Goal: Find specific page/section

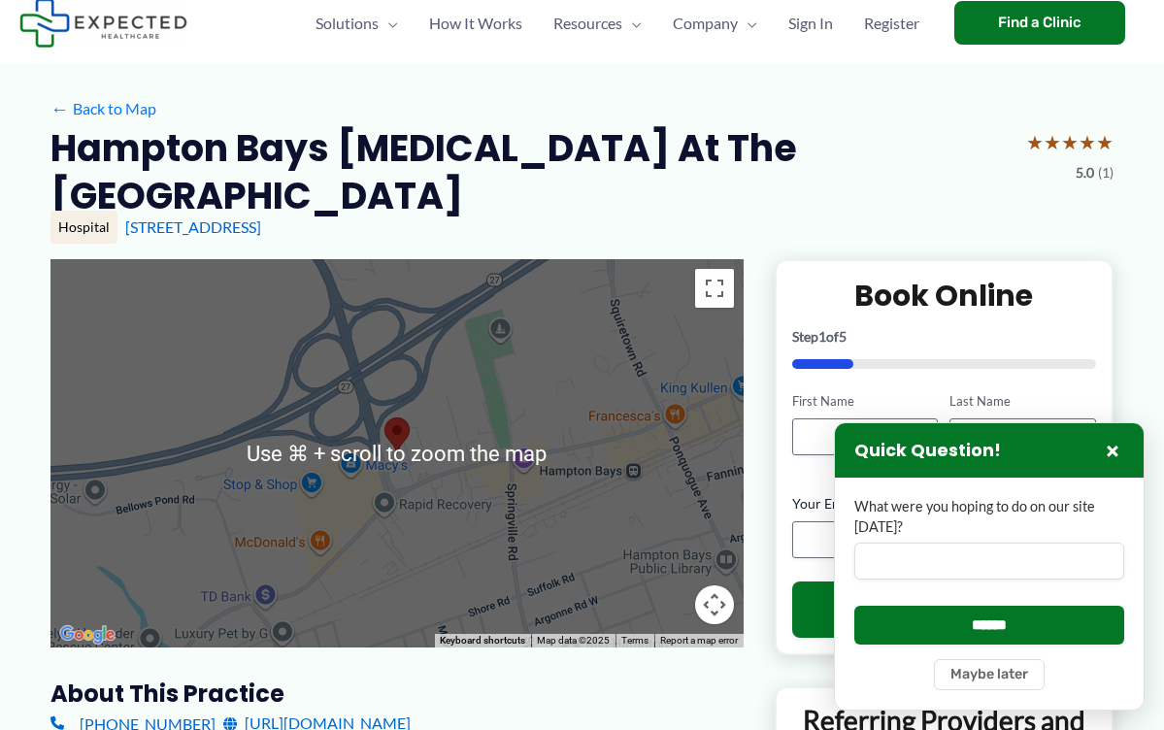
scroll to position [71, 0]
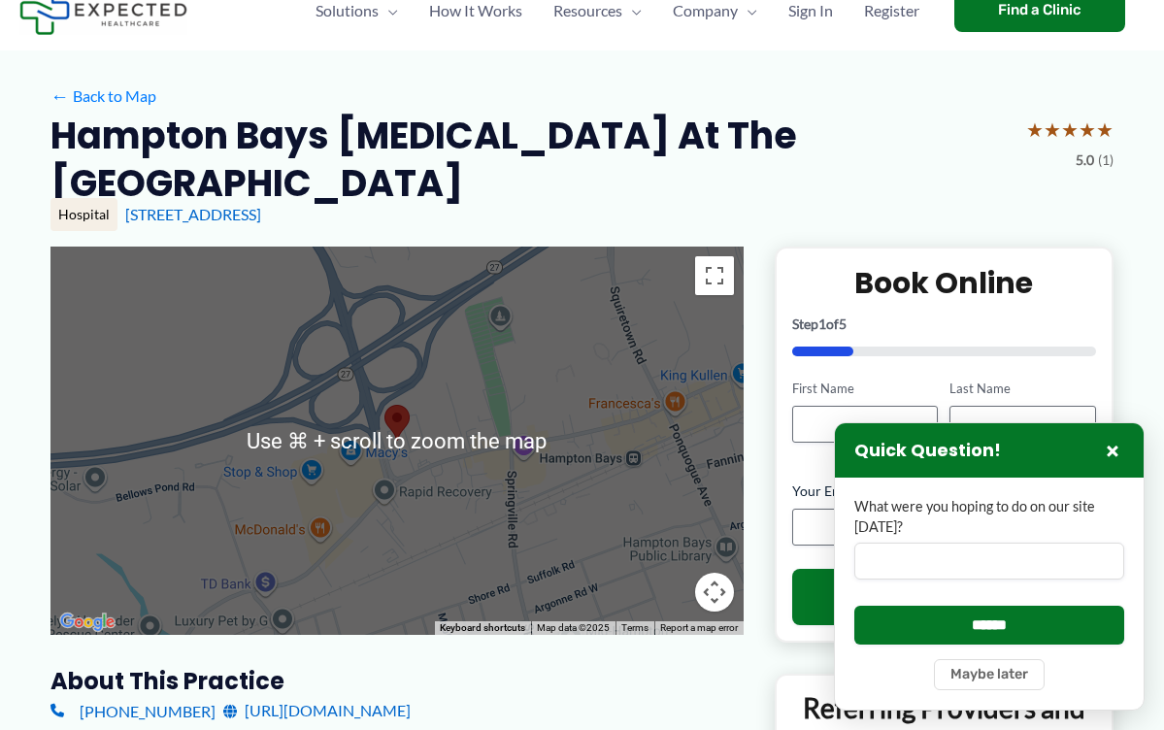
click at [304, 464] on div at bounding box center [396, 441] width 693 height 388
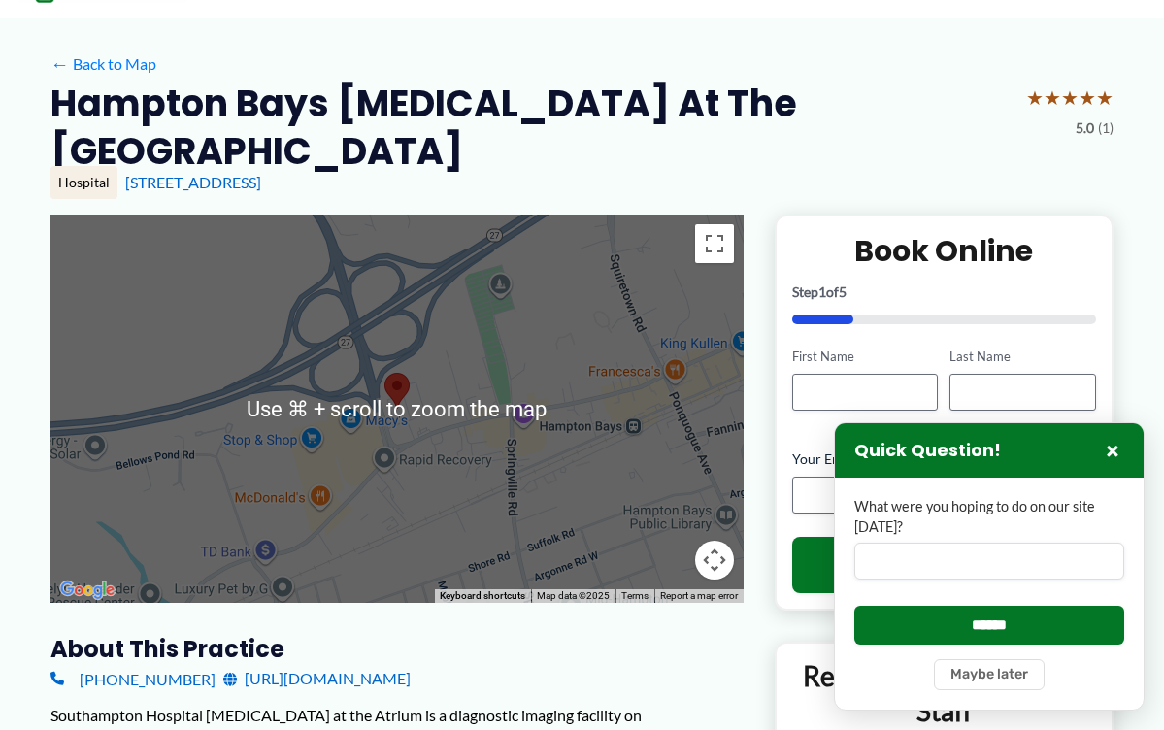
scroll to position [103, 0]
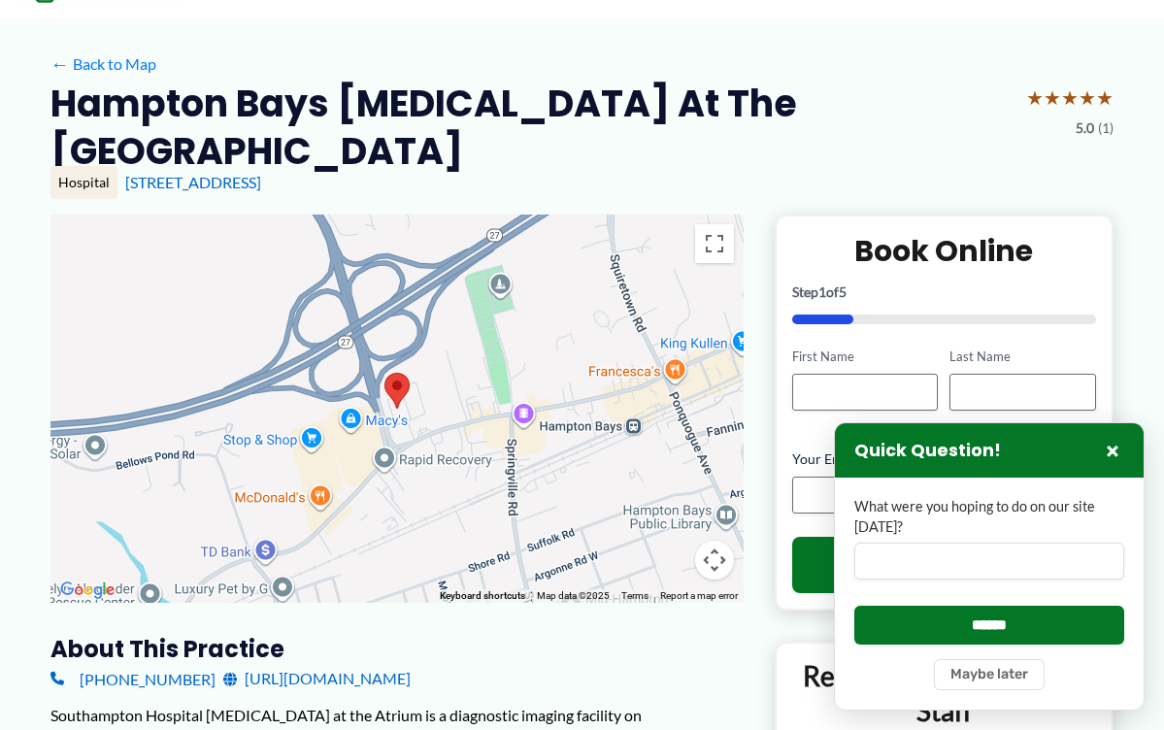
click at [435, 448] on div at bounding box center [396, 409] width 693 height 388
click at [429, 373] on div at bounding box center [396, 409] width 693 height 388
drag, startPoint x: 485, startPoint y: 386, endPoint x: 465, endPoint y: 386, distance: 20.4
click at [485, 387] on div at bounding box center [396, 409] width 693 height 388
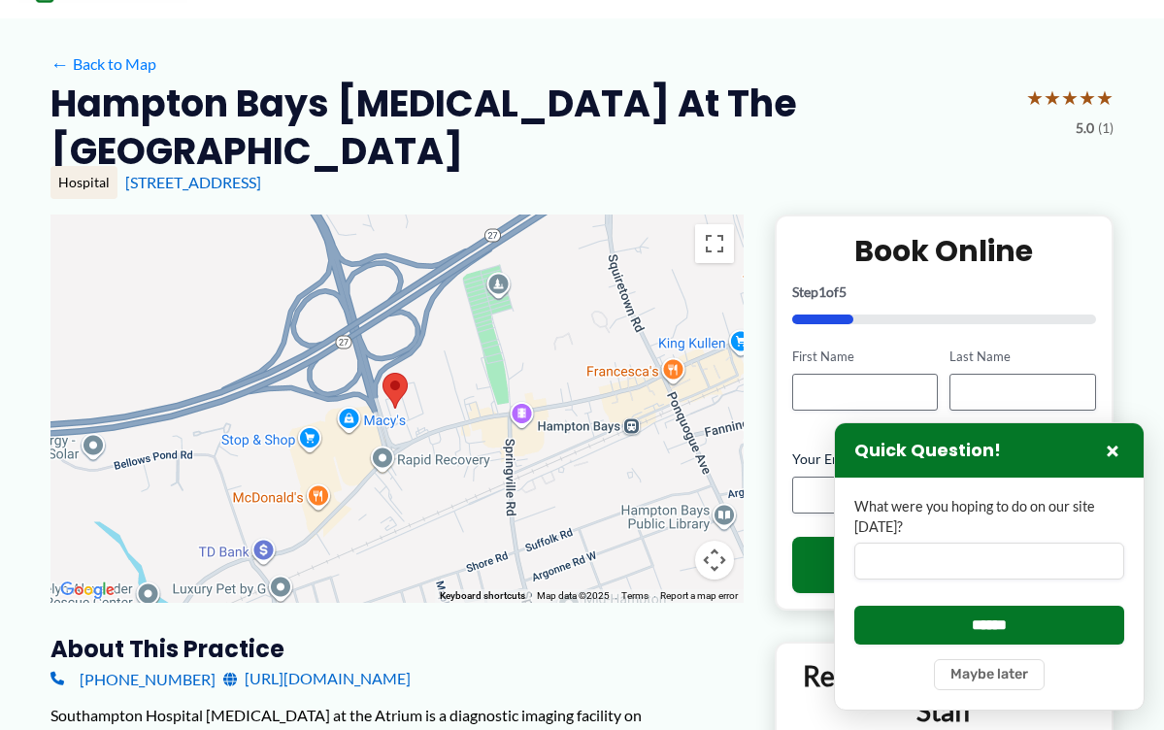
click at [444, 374] on div at bounding box center [396, 409] width 693 height 388
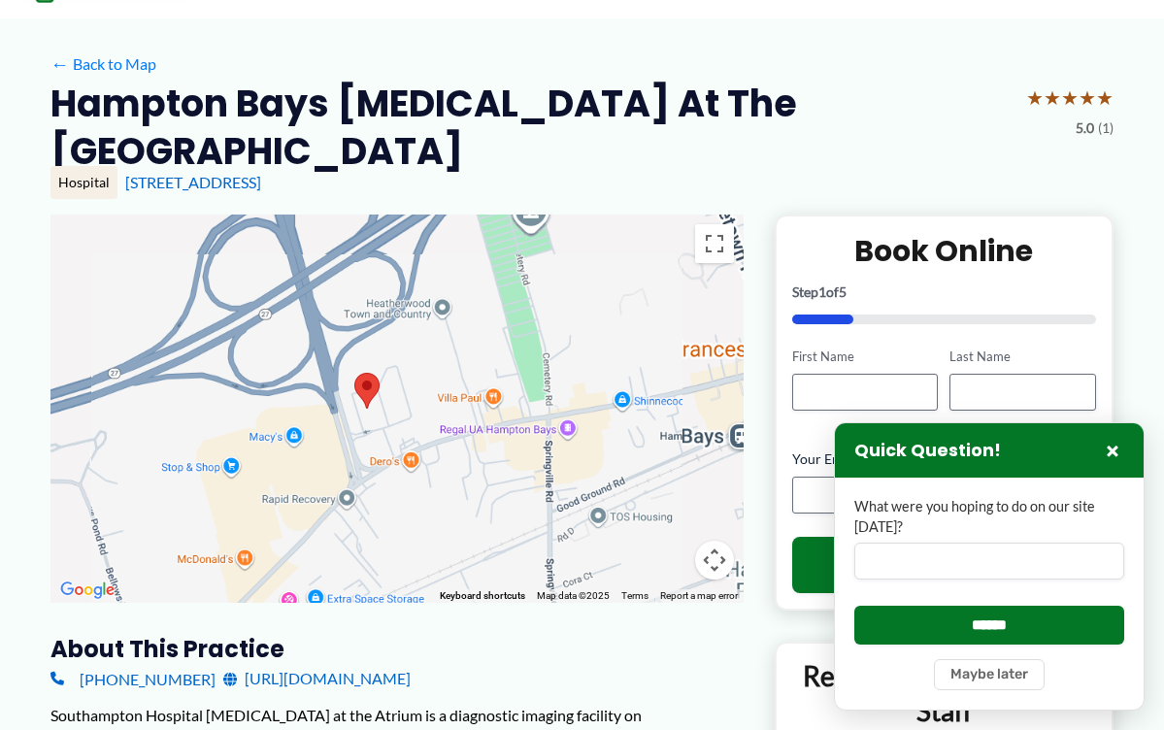
click at [444, 374] on div at bounding box center [396, 409] width 693 height 388
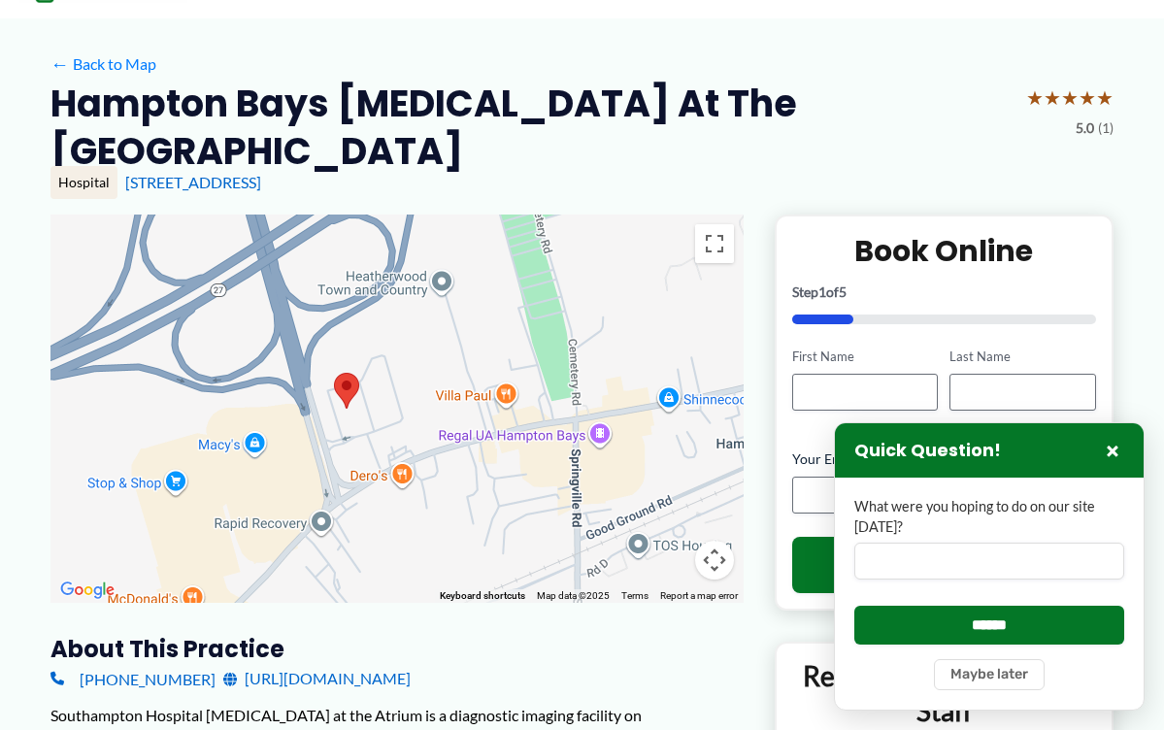
click at [444, 374] on div at bounding box center [396, 409] width 693 height 388
click at [1112, 458] on button "×" at bounding box center [1112, 450] width 23 height 23
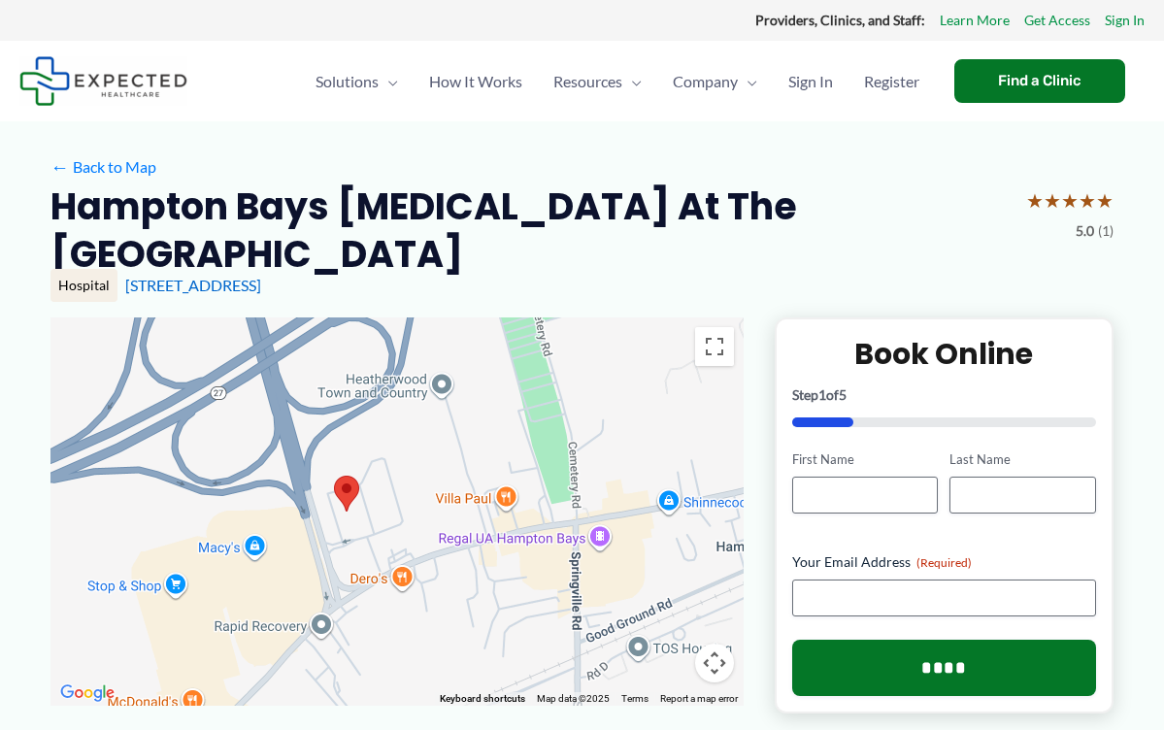
scroll to position [0, 0]
